Goal: Find specific page/section: Find specific page/section

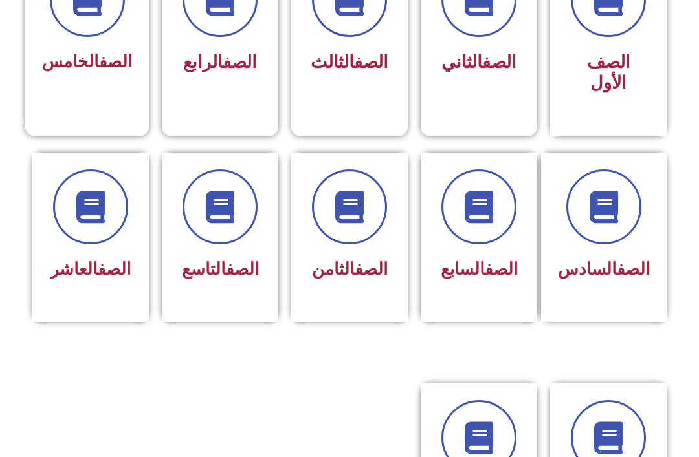
scroll to position [418, 0]
click at [102, 311] on div "الصف العاشر" at bounding box center [90, 238] width 116 height 170
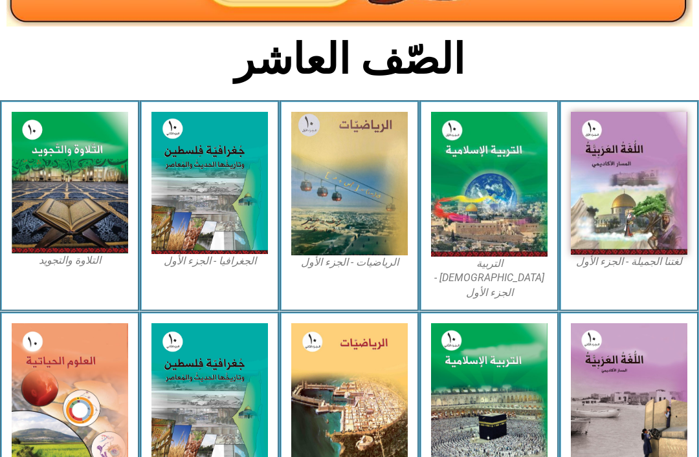
scroll to position [269, 0]
click at [373, 207] on img at bounding box center [349, 184] width 116 height 144
